Goal: Find specific page/section: Find specific page/section

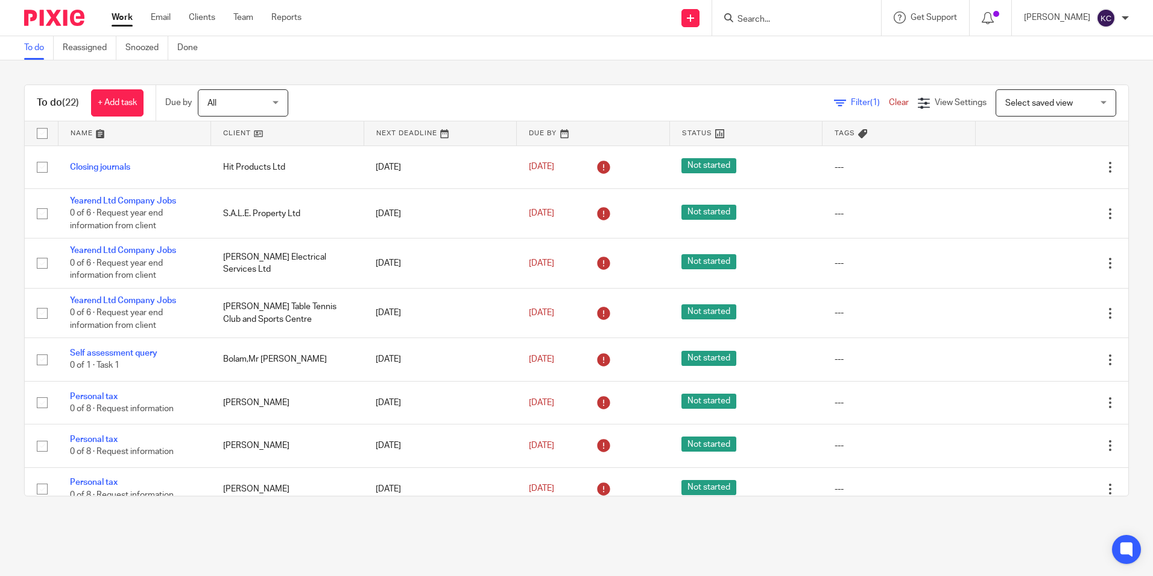
click at [632, 19] on input "Search" at bounding box center [791, 19] width 109 height 11
type input "Chapter"
click at [632, 56] on link at bounding box center [836, 52] width 204 height 28
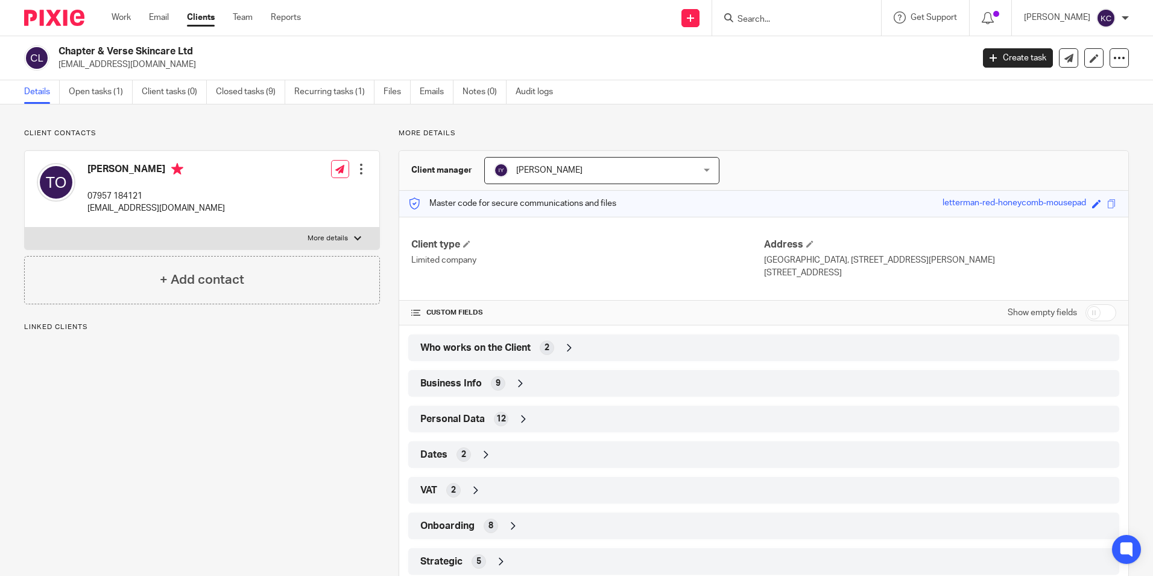
click at [509, 384] on div "Business Info 9" at bounding box center [763, 383] width 693 height 21
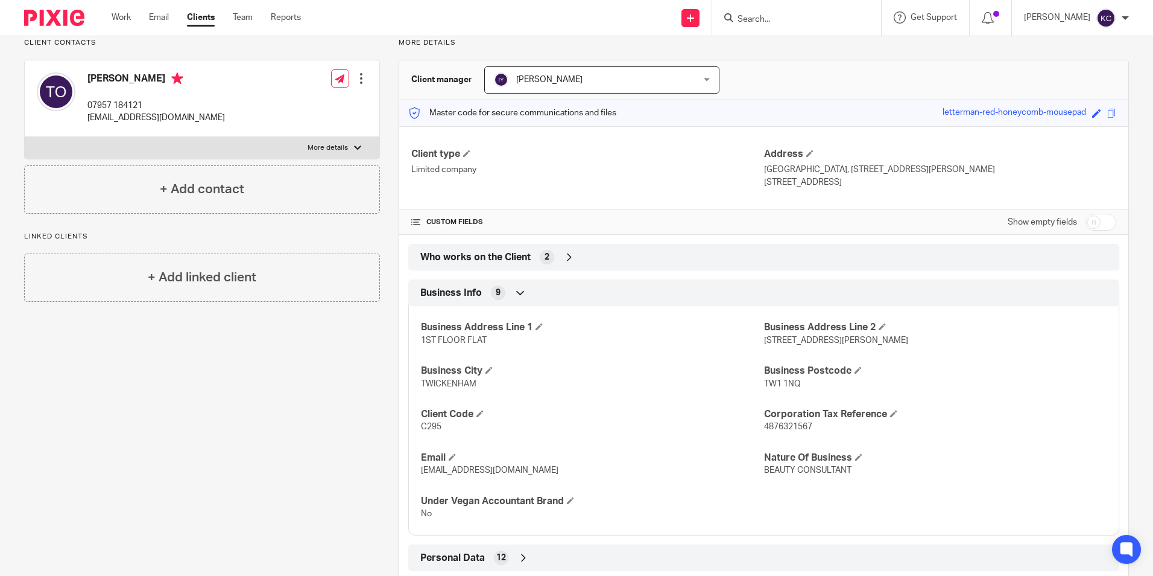
scroll to position [91, 0]
click at [447, 256] on span "Who works on the Client" at bounding box center [475, 256] width 110 height 13
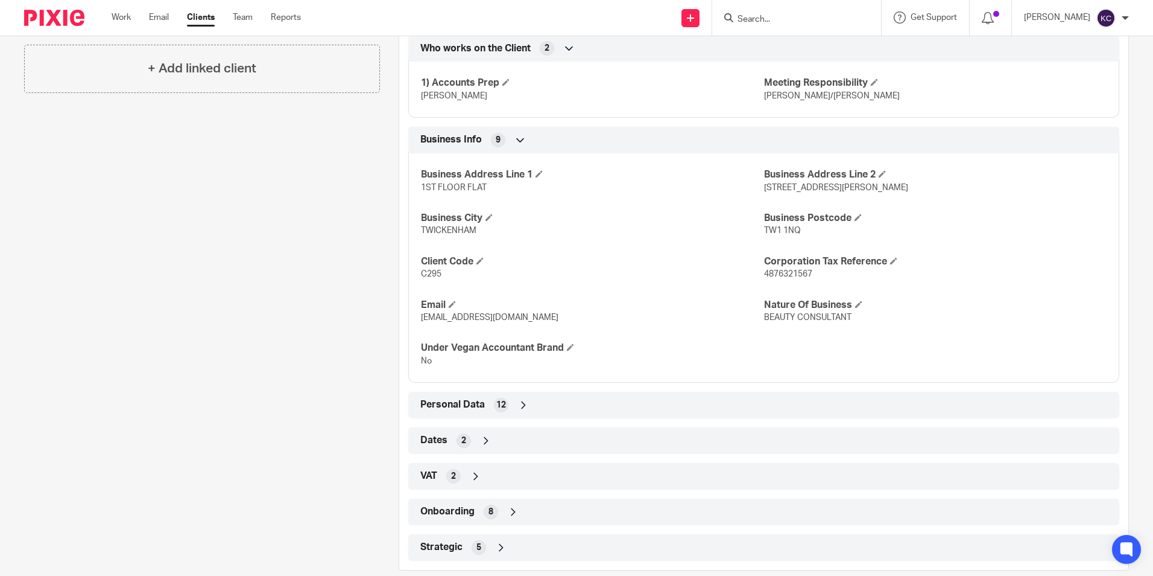
scroll to position [318, 0]
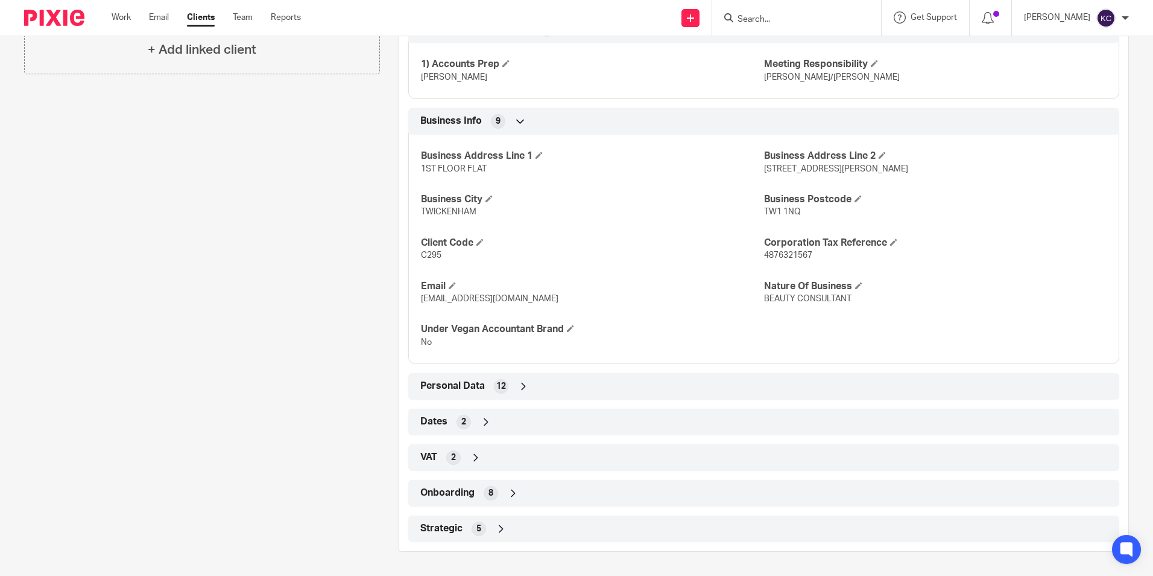
click at [443, 425] on span "Dates" at bounding box center [433, 421] width 27 height 13
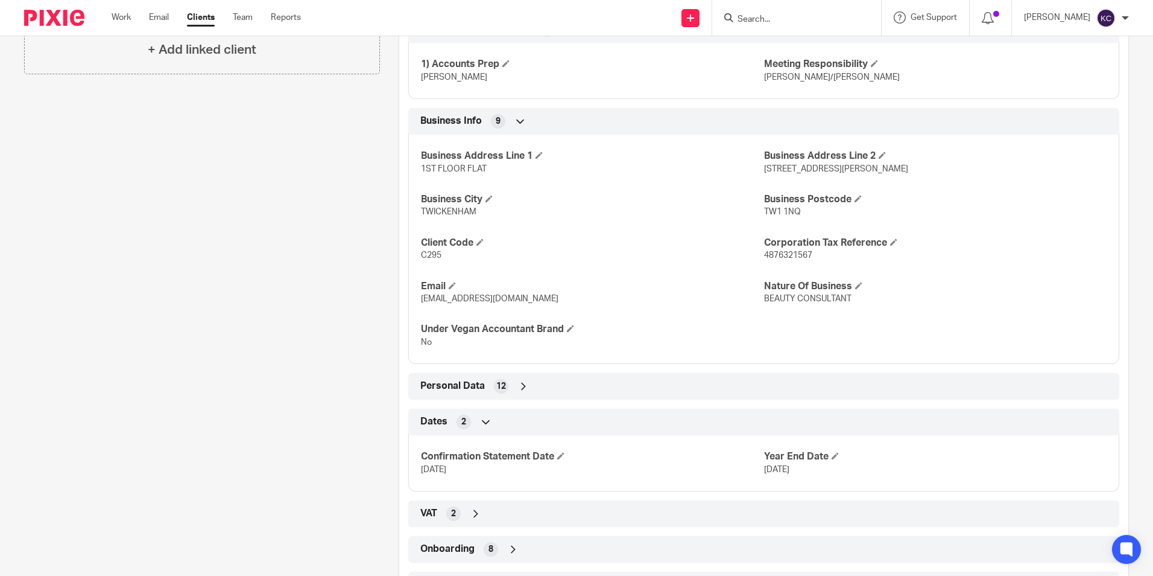
click at [454, 393] on div "Personal Data 12" at bounding box center [763, 386] width 693 height 21
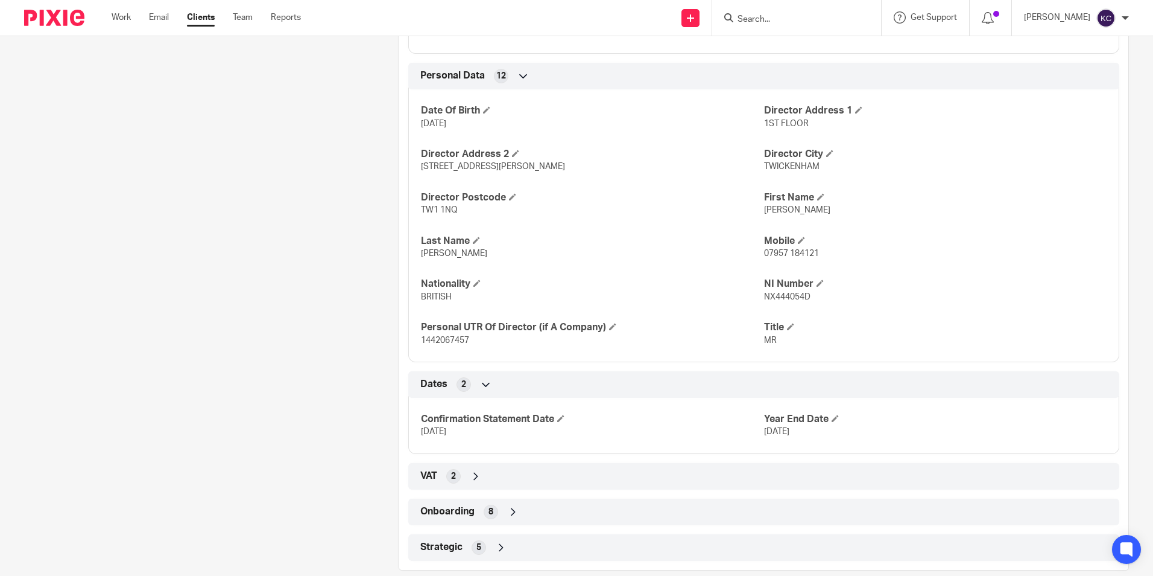
scroll to position [647, 0]
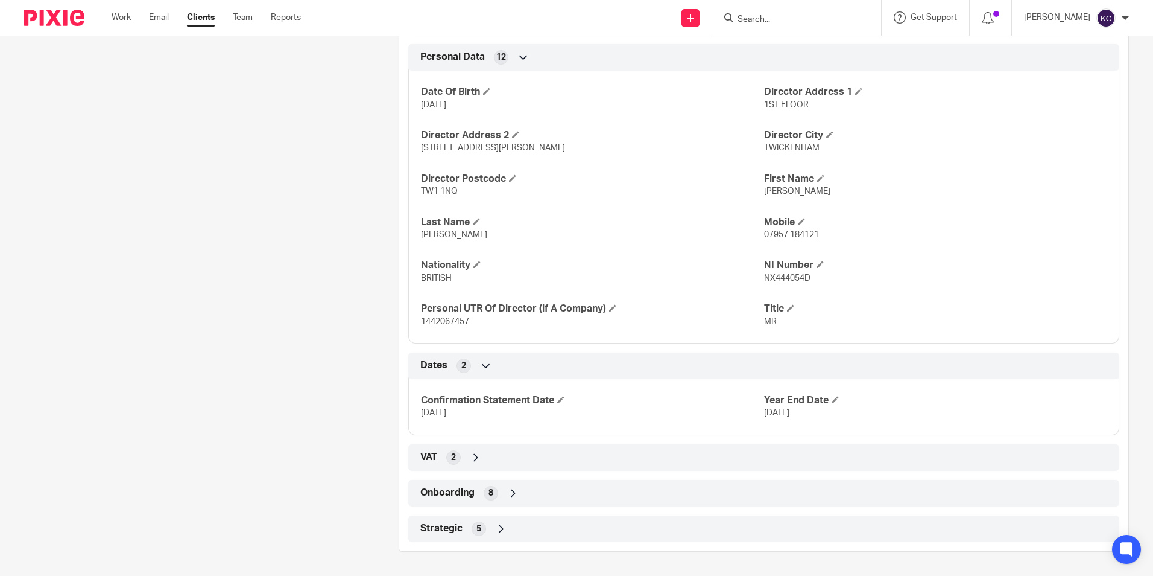
click at [451, 458] on span "2" at bounding box center [453, 457] width 5 height 12
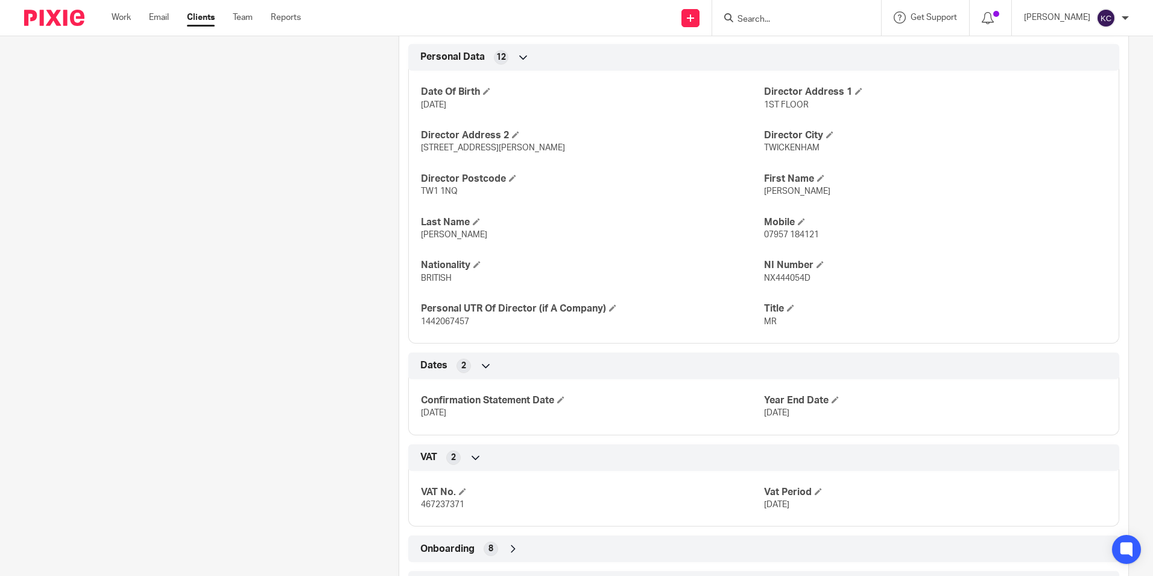
scroll to position [702, 0]
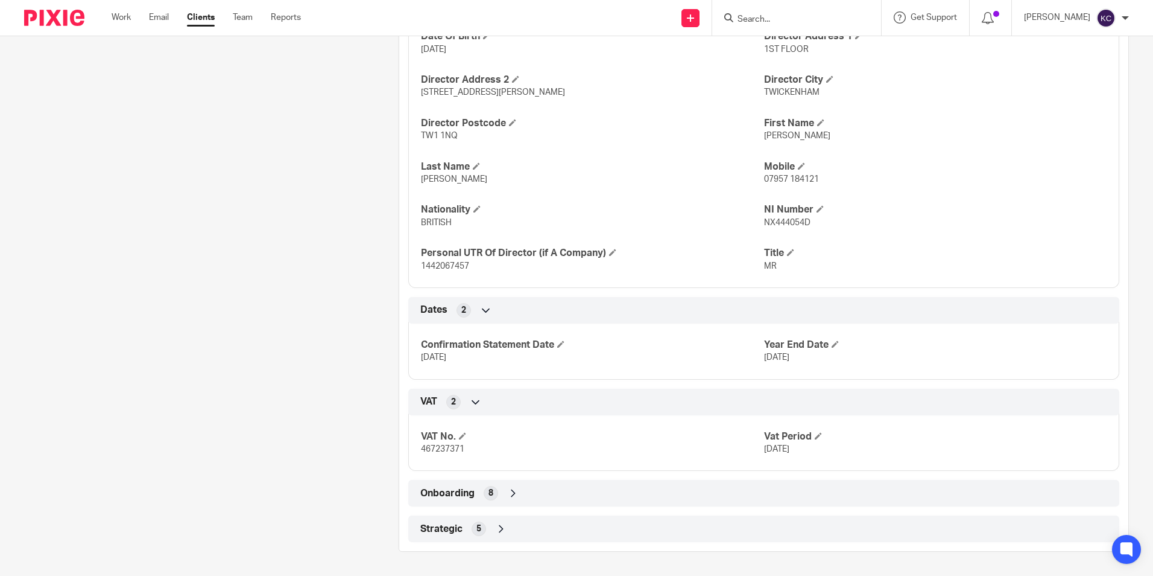
click at [448, 496] on span "Onboarding" at bounding box center [447, 493] width 54 height 13
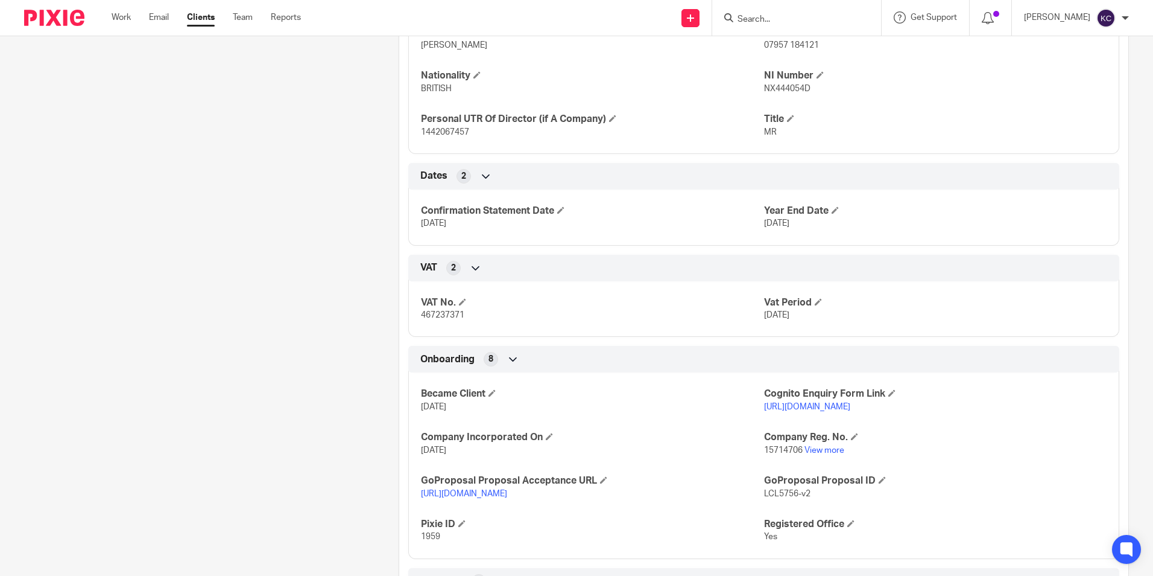
scroll to position [889, 0]
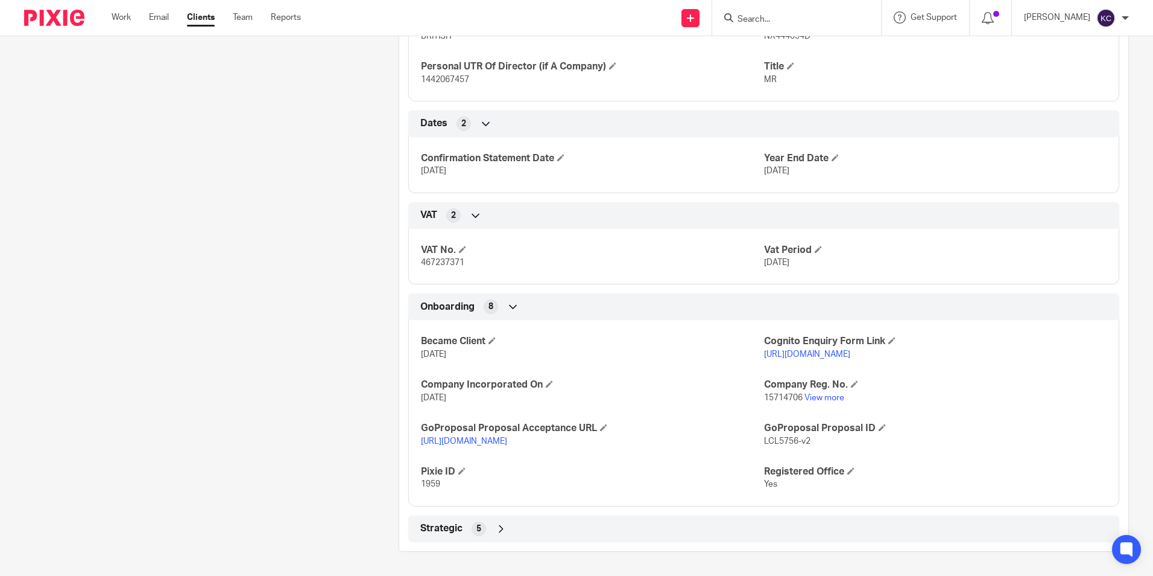
click at [440, 527] on span "Strategic" at bounding box center [441, 528] width 42 height 13
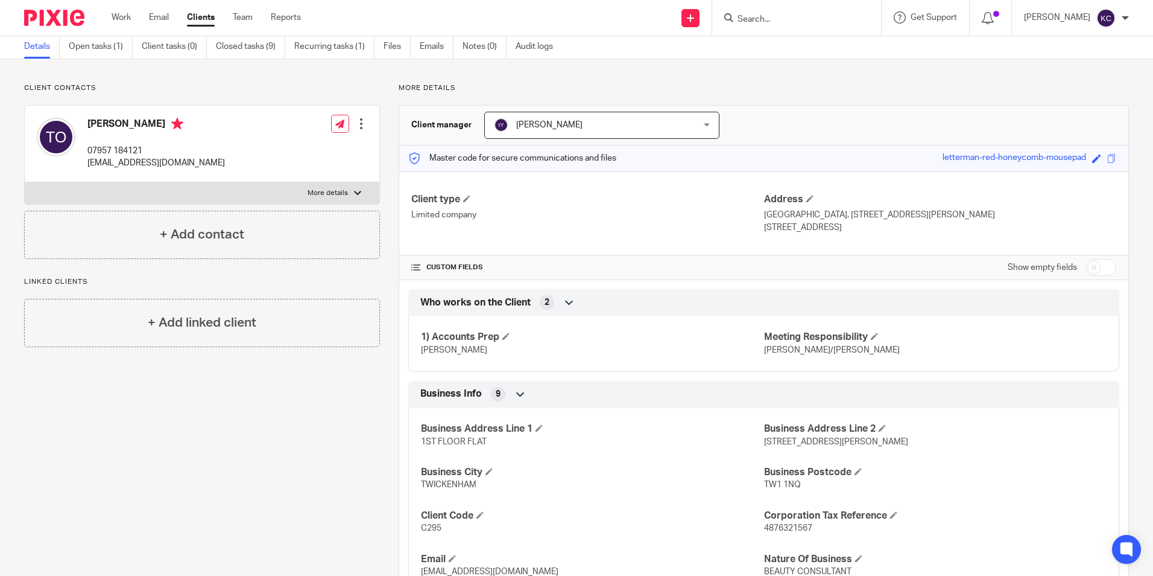
scroll to position [0, 0]
